Goal: Task Accomplishment & Management: Manage account settings

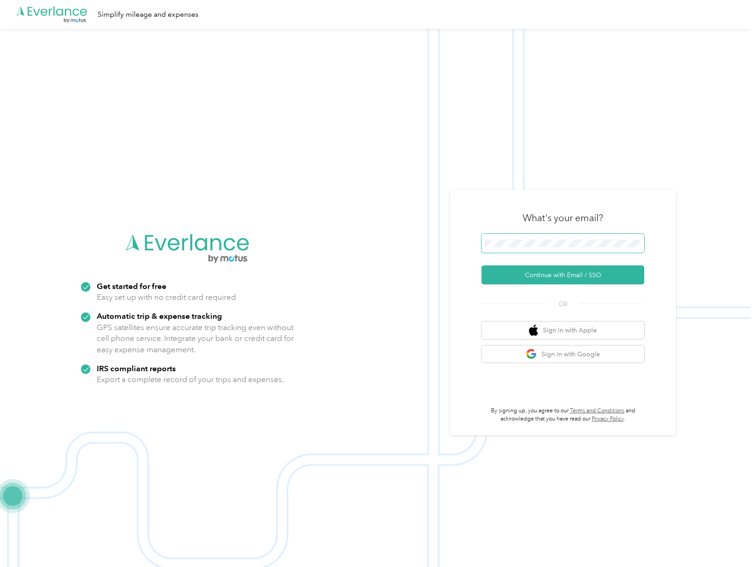
click at [637, 245] on span at bounding box center [635, 243] width 7 height 7
click at [569, 289] on div "What's your email? Continue with Email / SSO OR Sign in with Apple Sign in with…" at bounding box center [562, 312] width 163 height 221
click at [571, 282] on button "Continue with Email / SSO" at bounding box center [562, 274] width 163 height 19
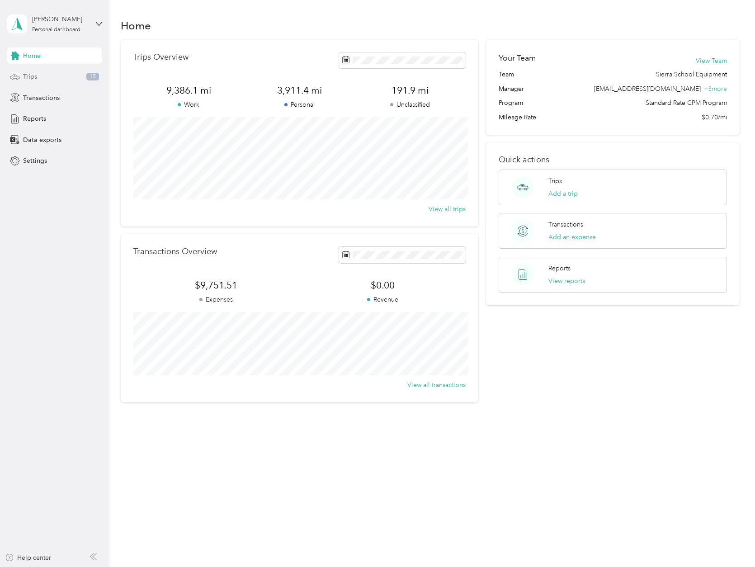
click at [44, 76] on div "Trips 15" at bounding box center [54, 77] width 95 height 16
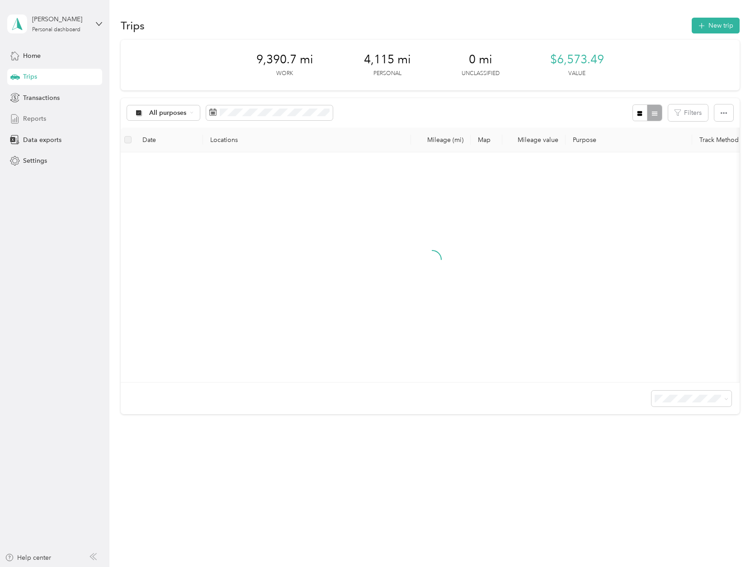
click at [42, 118] on span "Reports" at bounding box center [34, 118] width 23 height 9
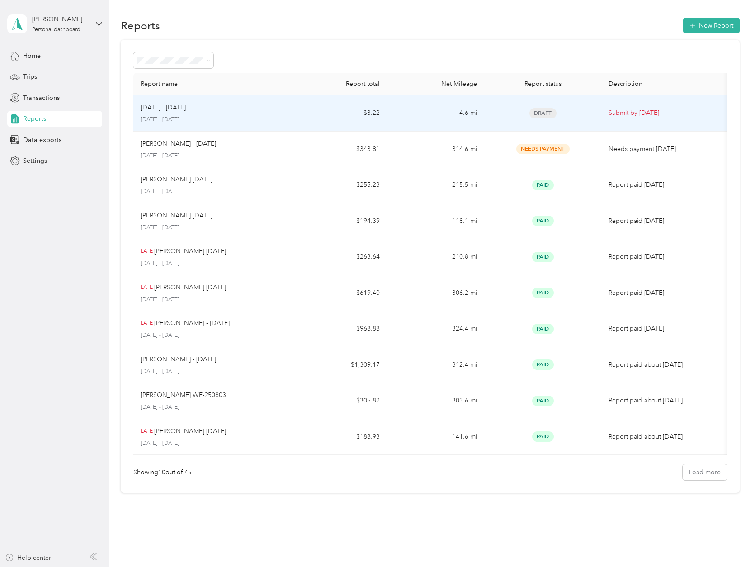
click at [293, 119] on td "$3.22" at bounding box center [338, 113] width 98 height 36
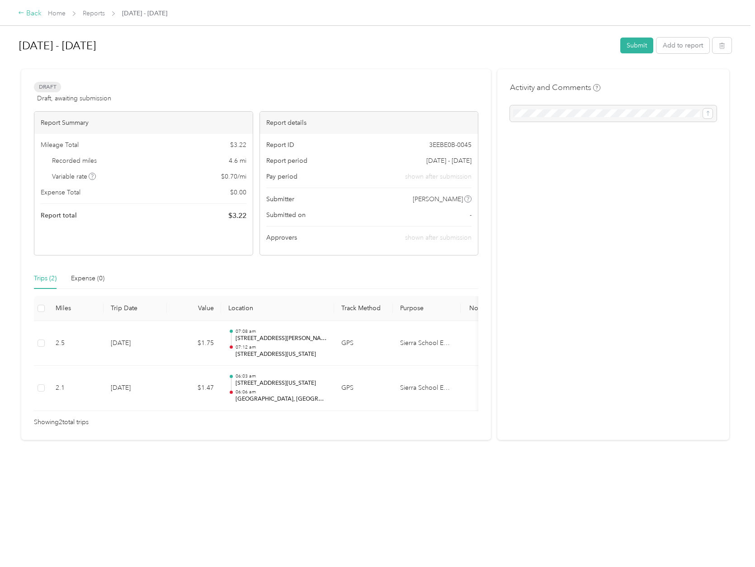
click at [28, 12] on div "Back" at bounding box center [30, 13] width 24 height 11
